Goal: Task Accomplishment & Management: Manage account settings

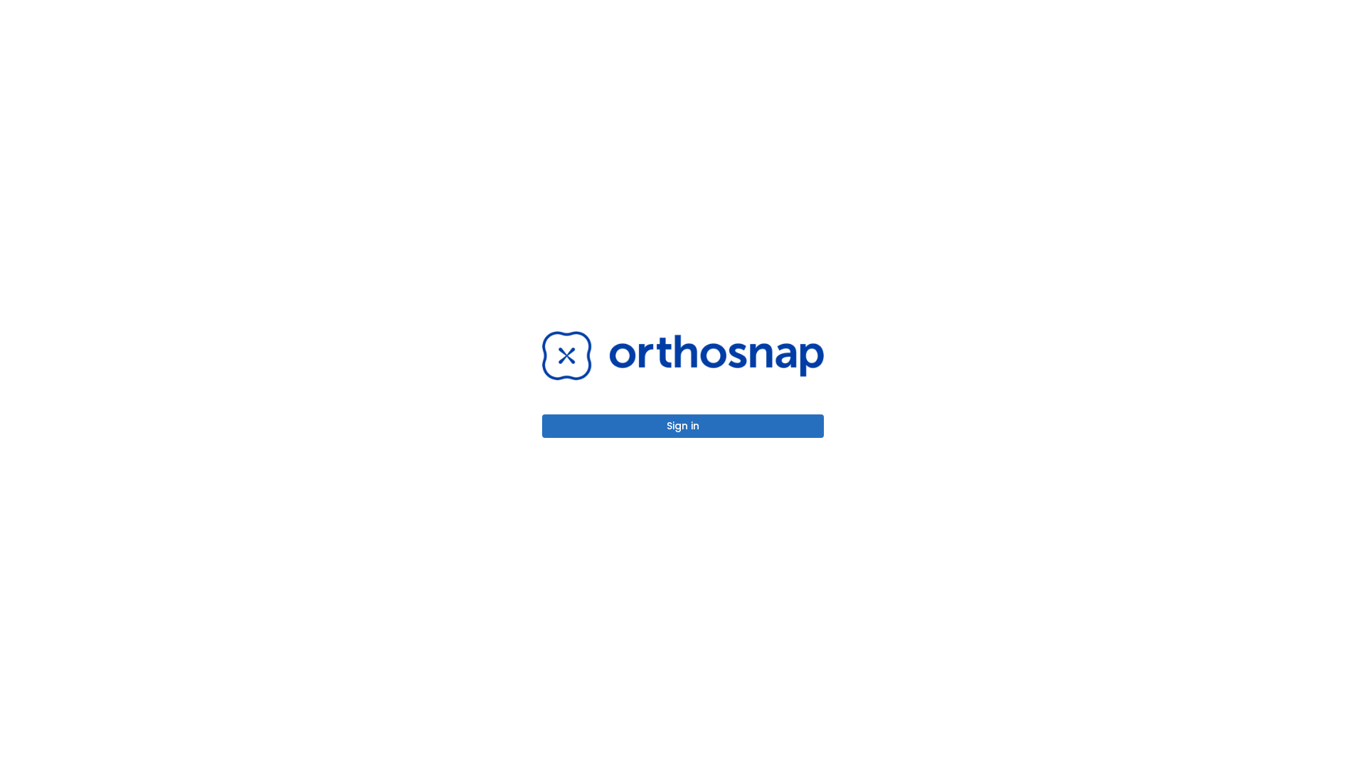
click at [683, 426] on button "Sign in" at bounding box center [683, 425] width 282 height 23
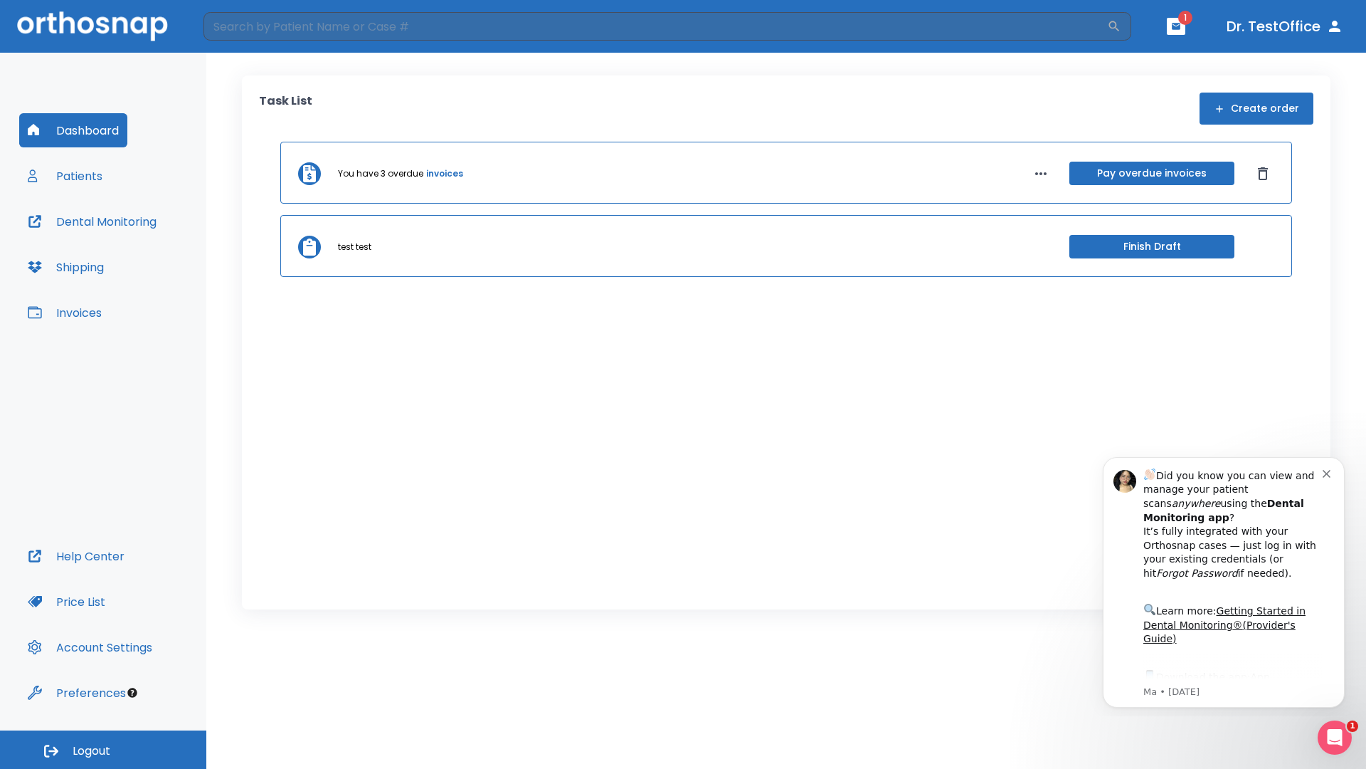
click at [103, 749] on span "Logout" at bounding box center [92, 751] width 38 height 16
